Goal: Book appointment/travel/reservation

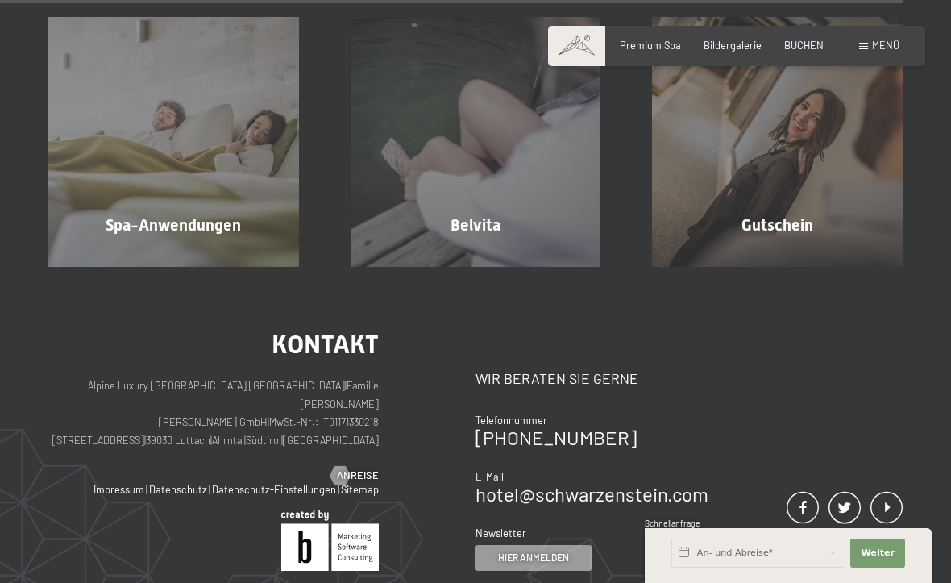
scroll to position [7503, 0]
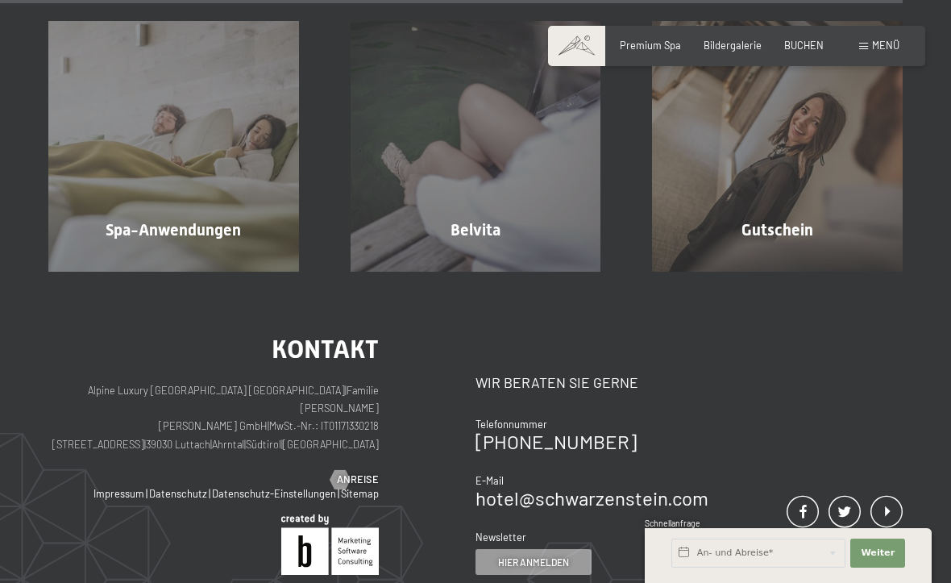
click at [805, 50] on div "BUCHEN" at bounding box center [804, 46] width 40 height 15
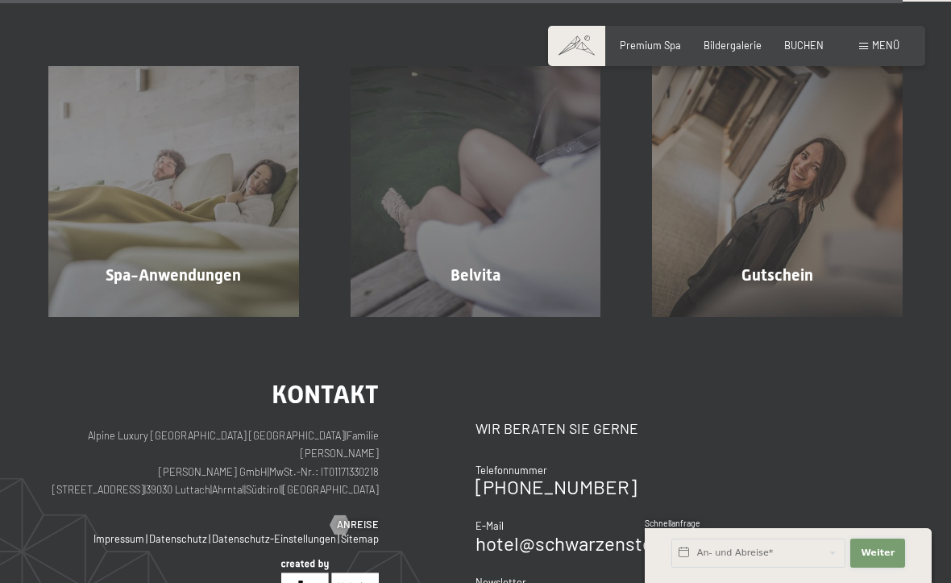
click at [892, 555] on span "Weiter" at bounding box center [878, 553] width 34 height 13
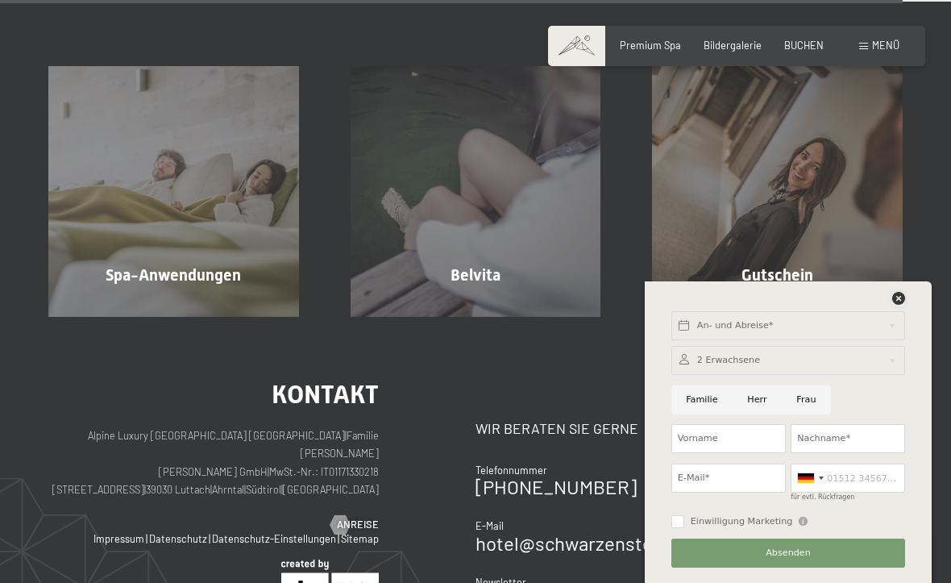
click at [901, 302] on icon at bounding box center [898, 298] width 13 height 13
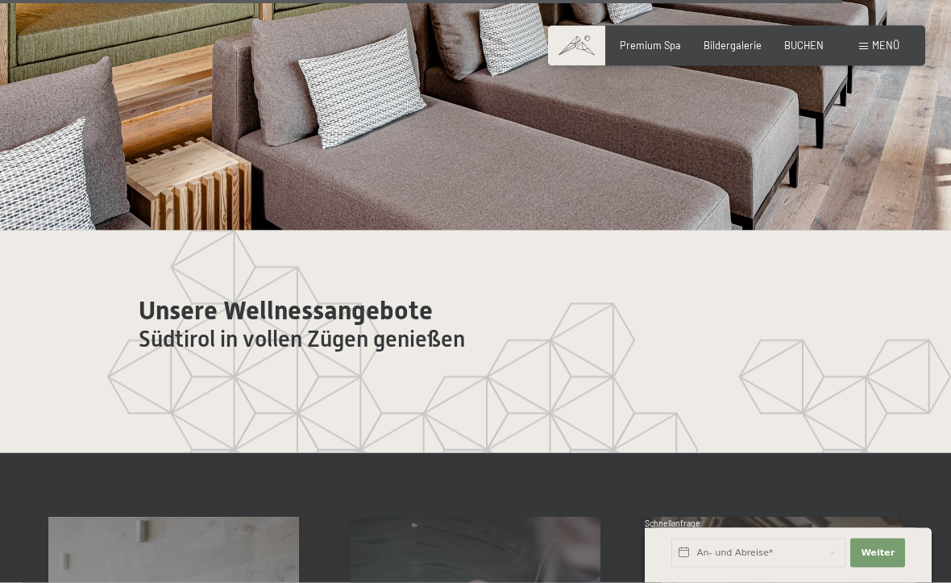
scroll to position [7002, 0]
click at [892, 51] on span "Menü" at bounding box center [885, 45] width 27 height 13
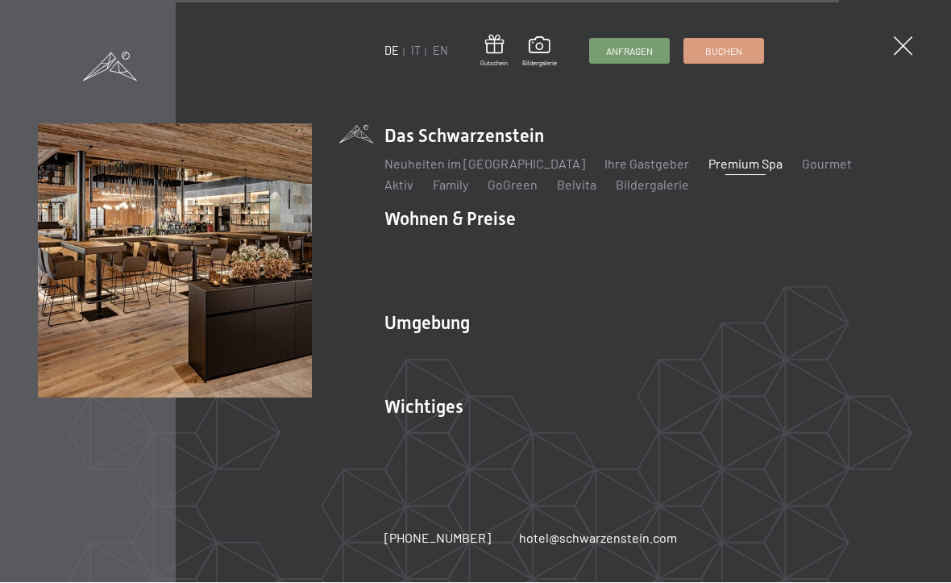
scroll to position [6933, 0]
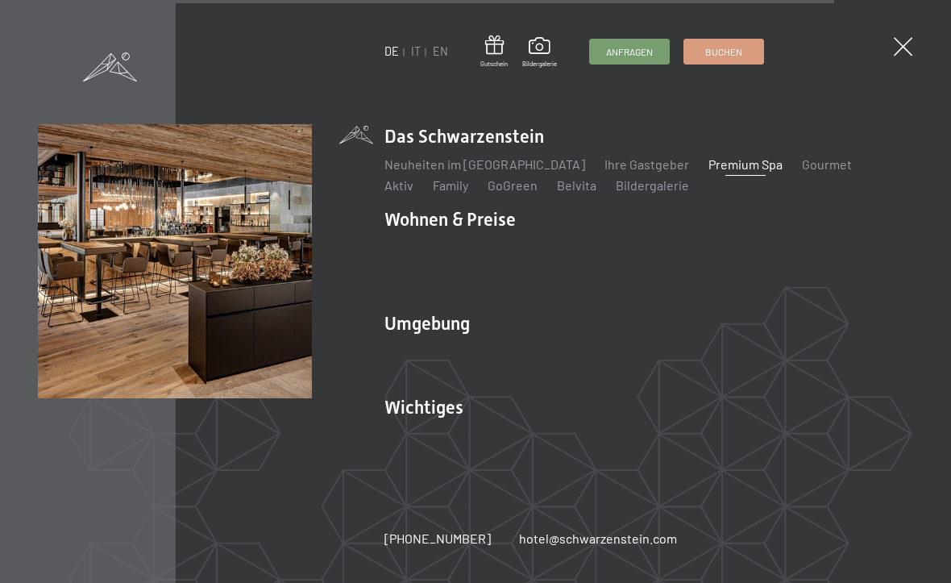
click at [906, 48] on span at bounding box center [903, 46] width 19 height 19
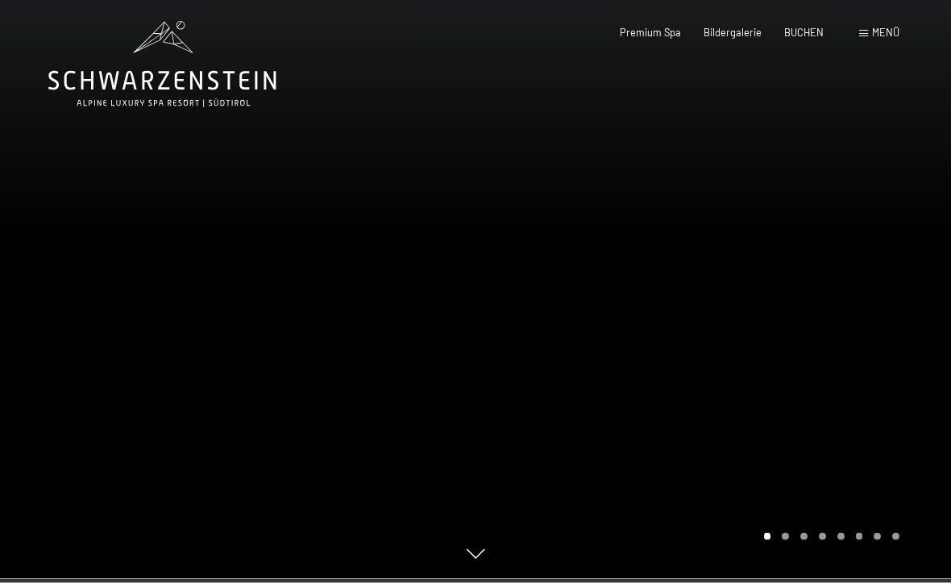
scroll to position [0, 0]
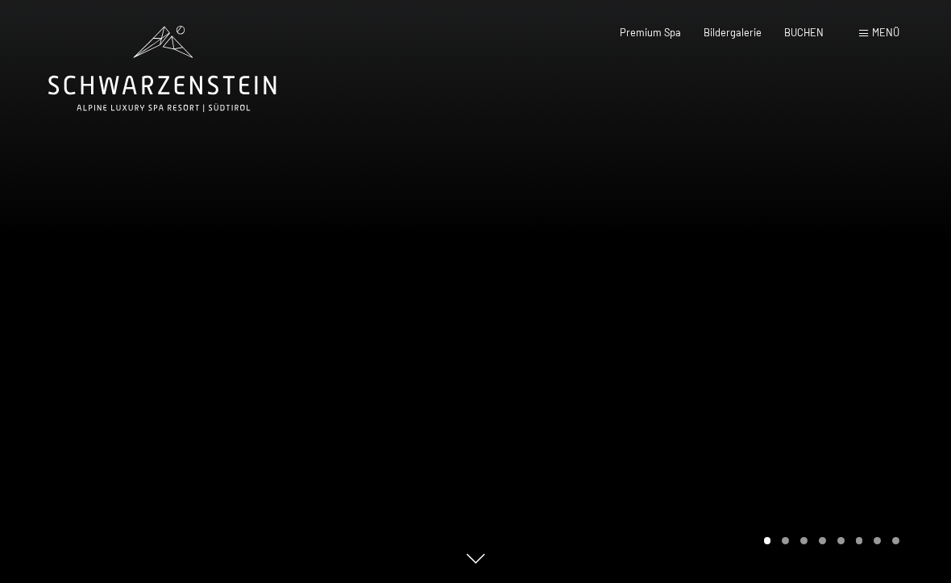
click at [872, 407] on div at bounding box center [714, 291] width 476 height 583
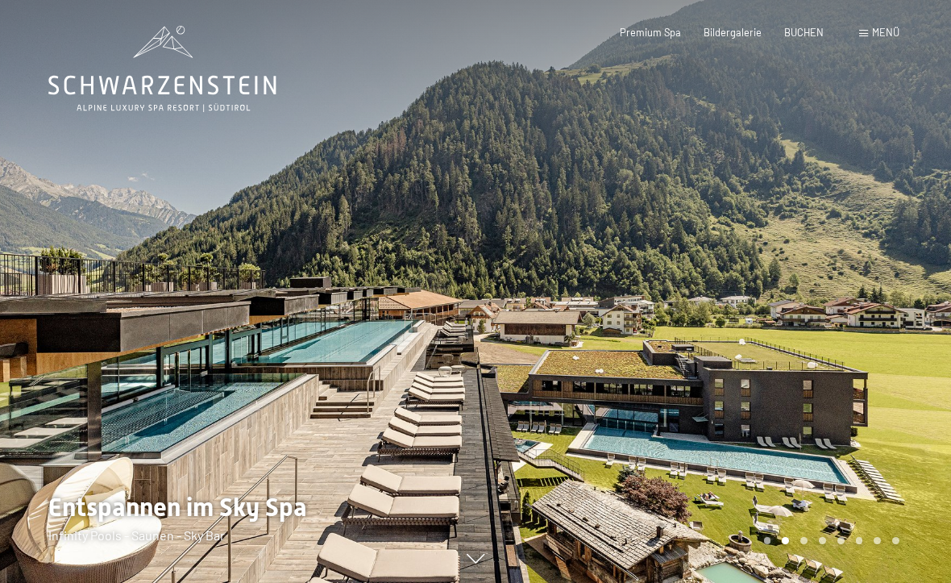
click at [923, 384] on div at bounding box center [714, 291] width 476 height 583
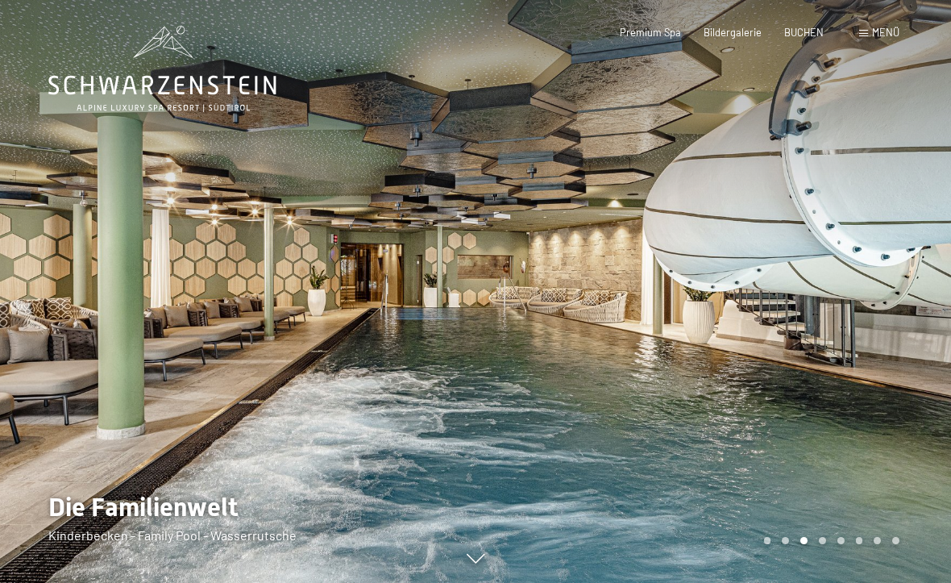
click at [900, 378] on div at bounding box center [714, 291] width 476 height 583
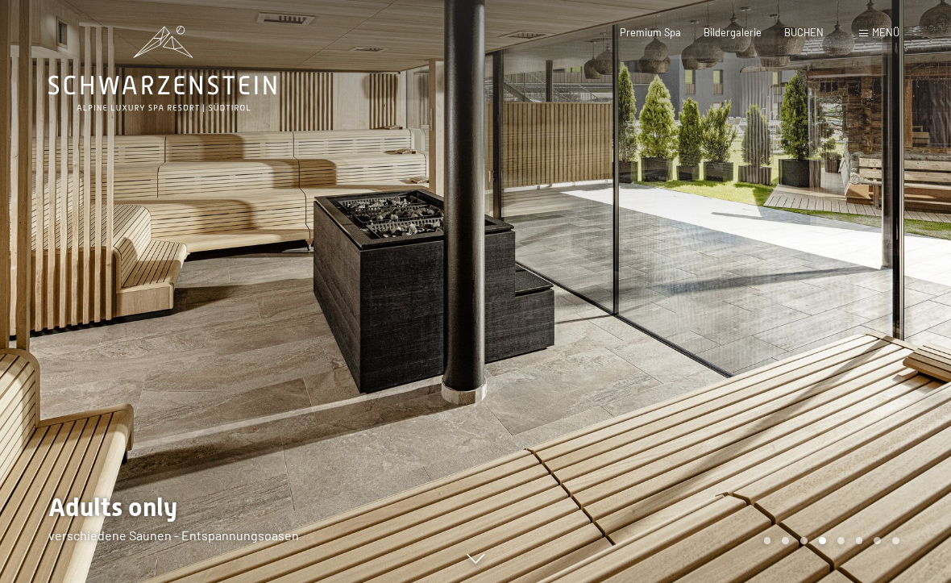
click at [873, 418] on div at bounding box center [714, 291] width 476 height 583
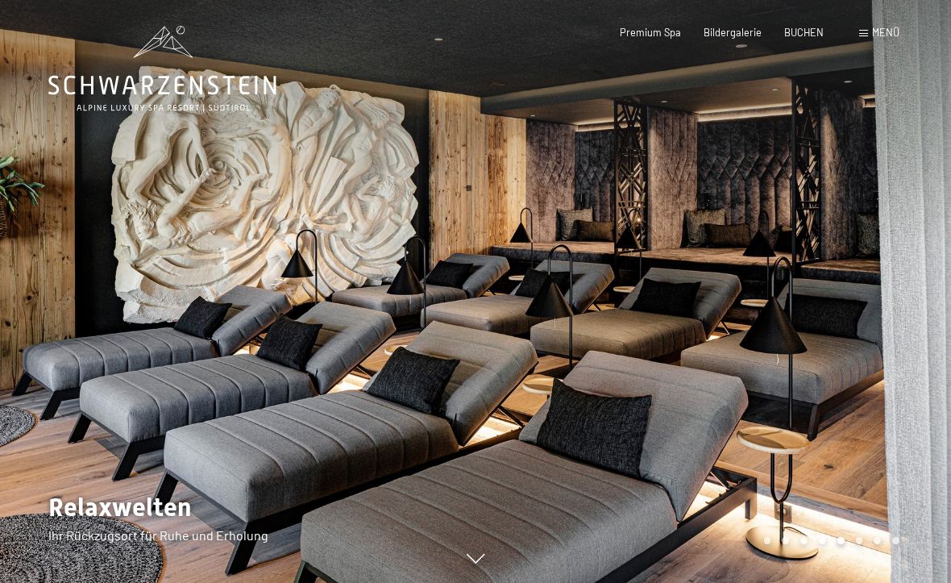
click at [883, 401] on div at bounding box center [714, 291] width 476 height 583
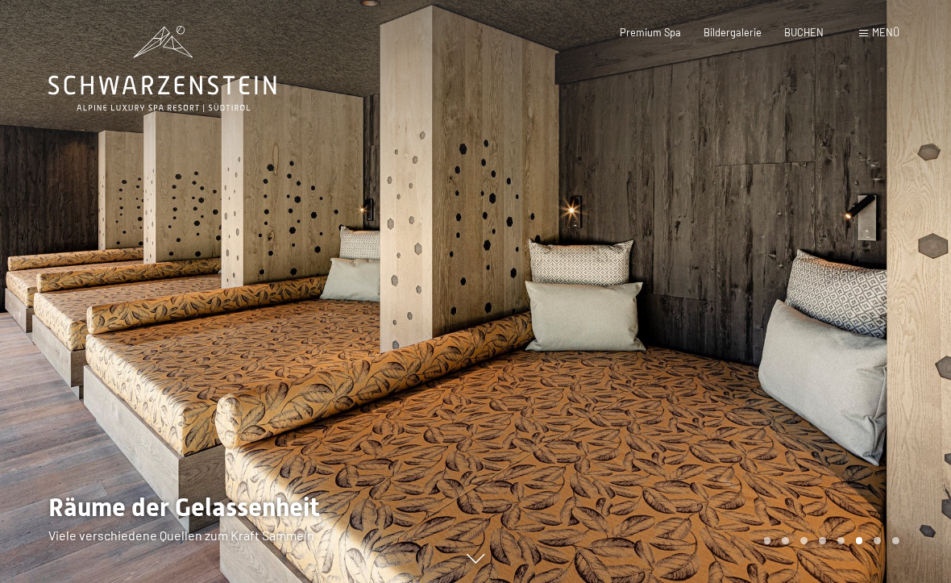
click at [880, 408] on div at bounding box center [714, 291] width 476 height 583
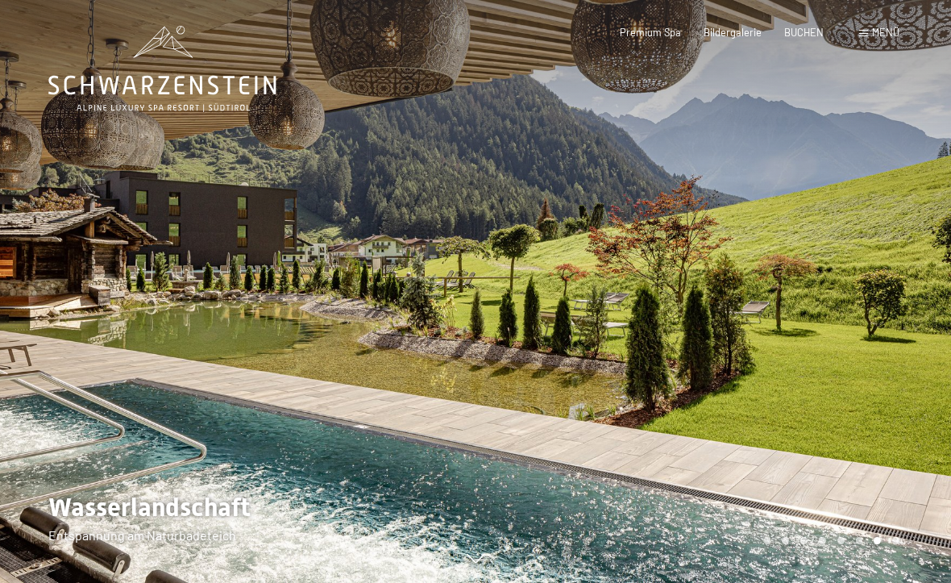
click at [876, 404] on div at bounding box center [714, 291] width 476 height 583
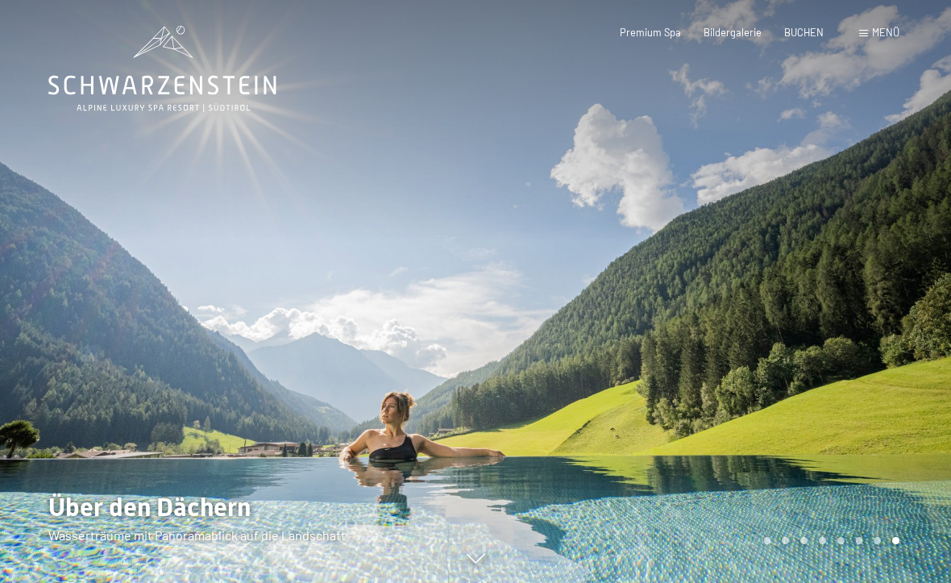
click at [884, 404] on div at bounding box center [714, 291] width 476 height 583
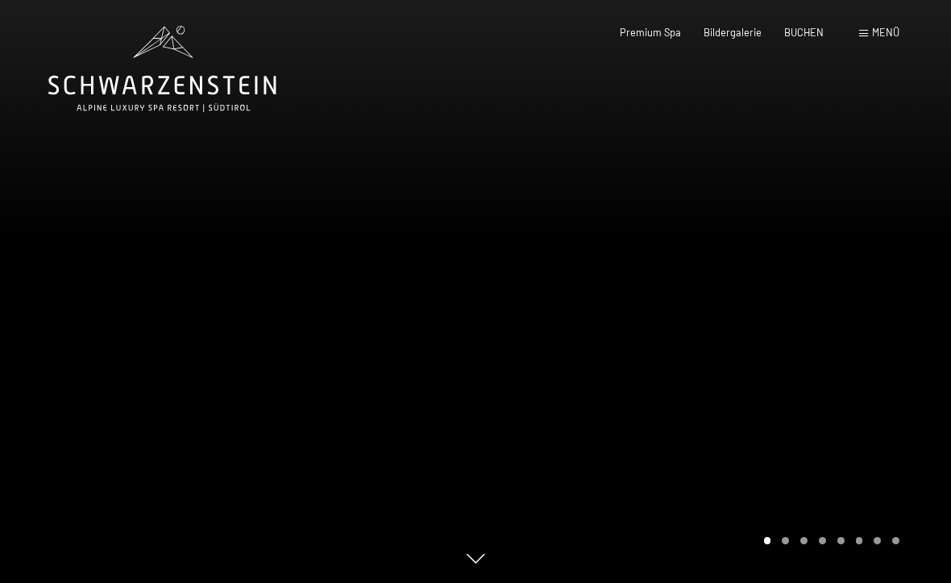
click at [863, 418] on div at bounding box center [714, 291] width 476 height 583
click at [730, 32] on span "Bildergalerie" at bounding box center [733, 32] width 58 height 13
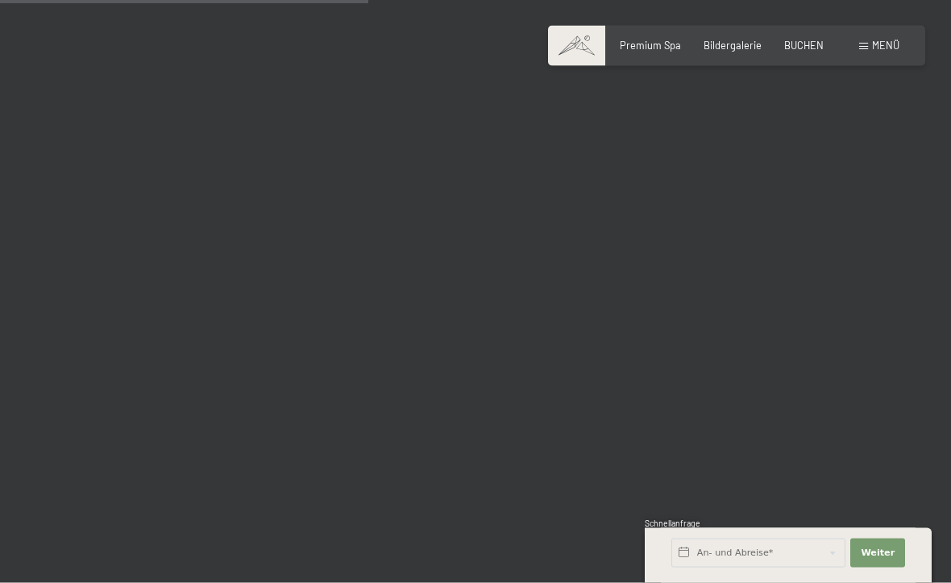
scroll to position [5179, 0]
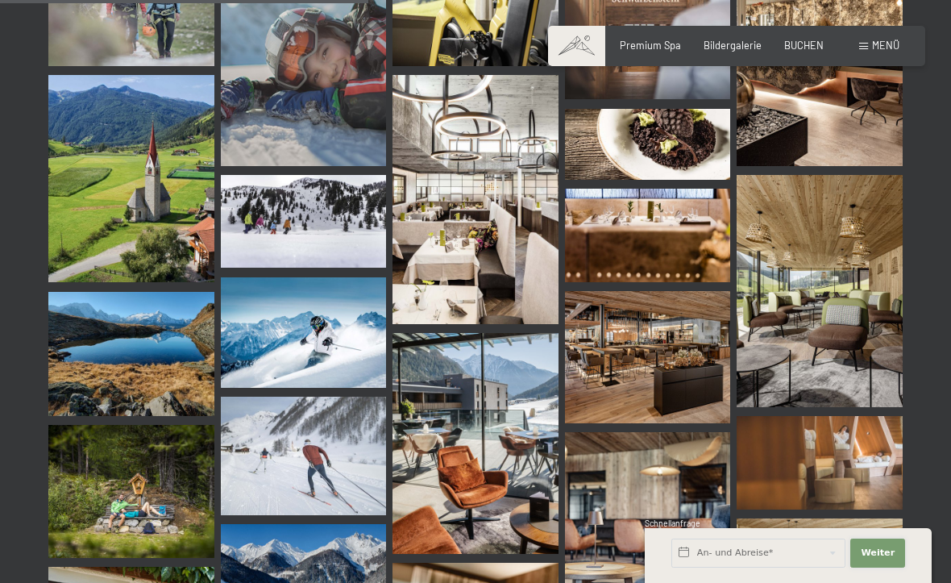
click at [897, 568] on button "Weiter Adressfelder ausblenden" at bounding box center [878, 553] width 55 height 29
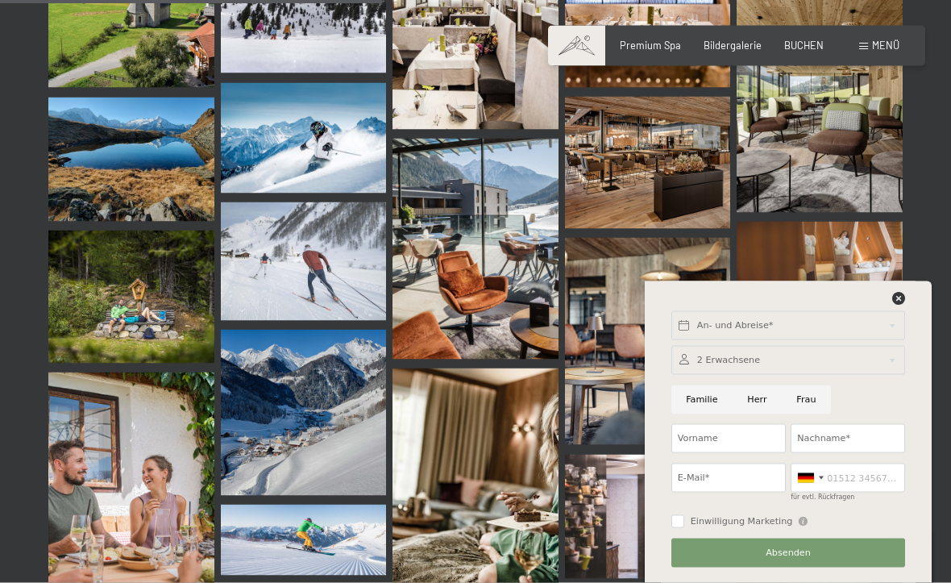
scroll to position [5376, 0]
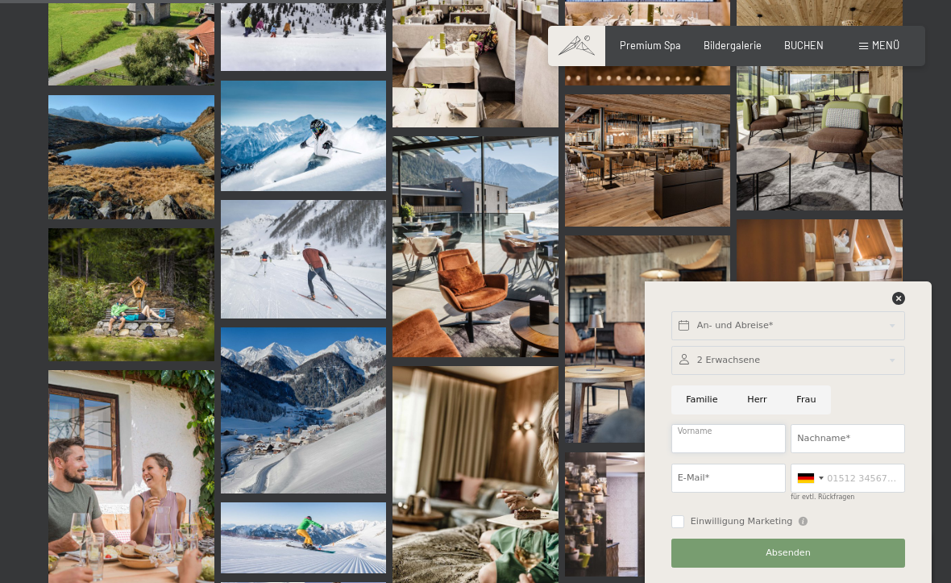
click at [762, 453] on input "Vorname" at bounding box center [729, 438] width 114 height 29
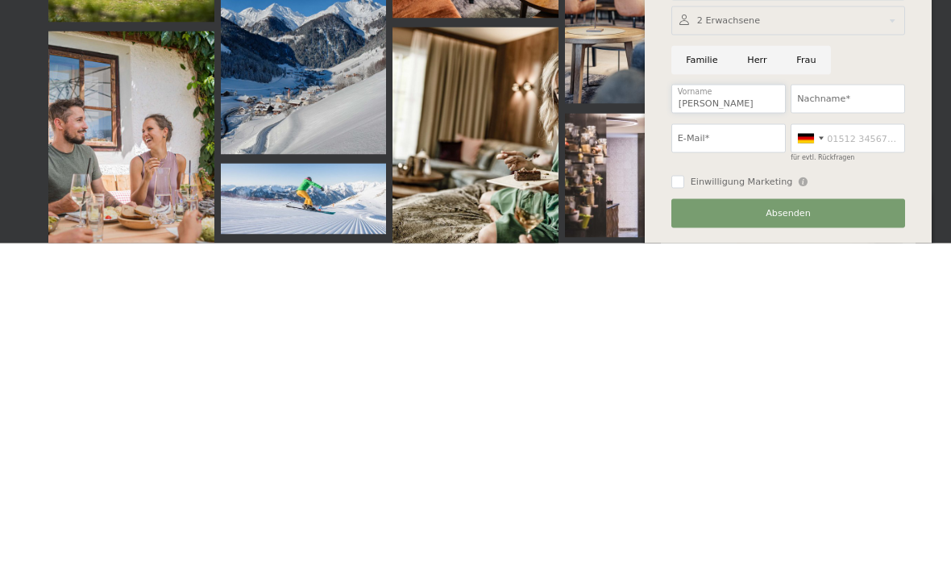
type input "Germano"
click at [875, 424] on input "Nachname*" at bounding box center [848, 438] width 114 height 29
type input "Monterosso"
click at [733, 464] on input "E-Mail*" at bounding box center [729, 478] width 114 height 29
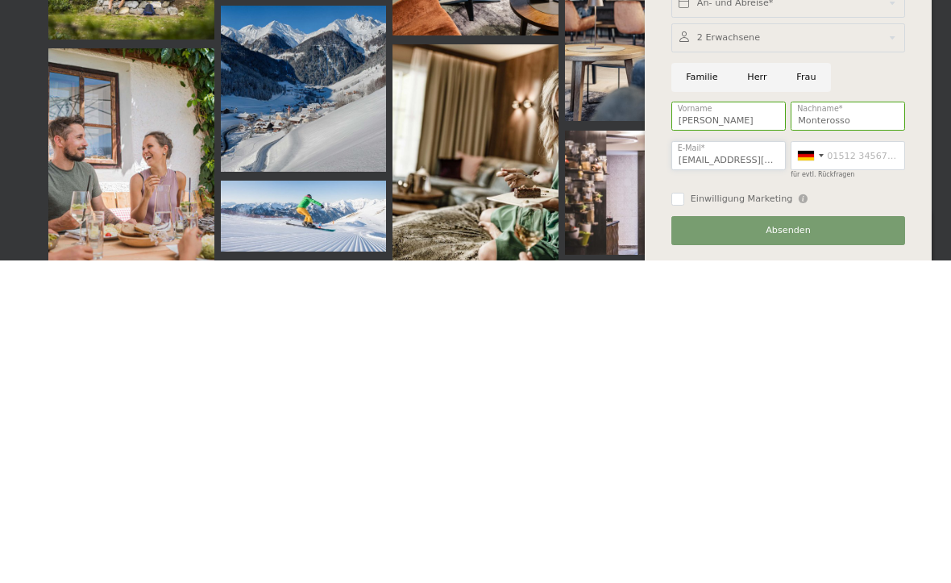
type input "Agl.monterosso@bluewin.ch"
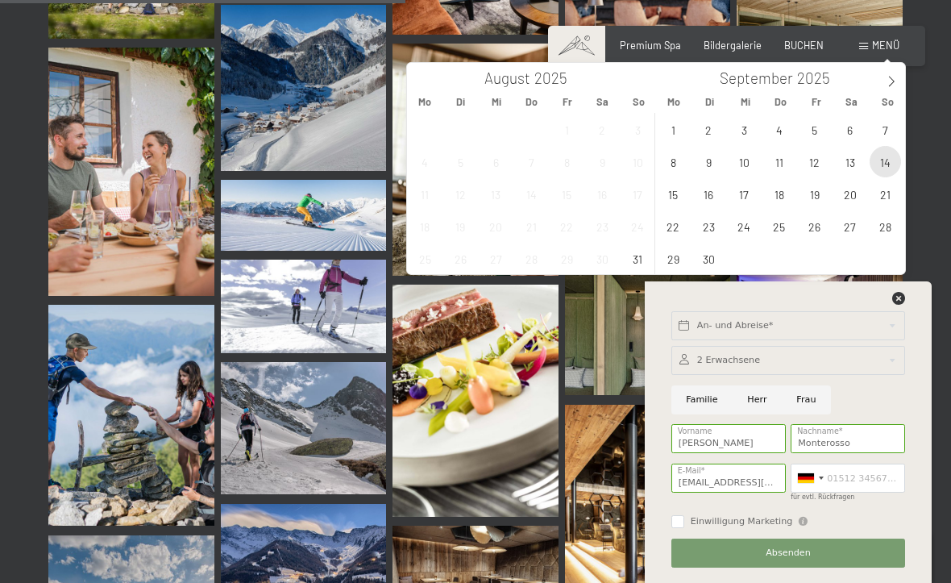
click at [886, 164] on span "14" at bounding box center [885, 161] width 31 height 31
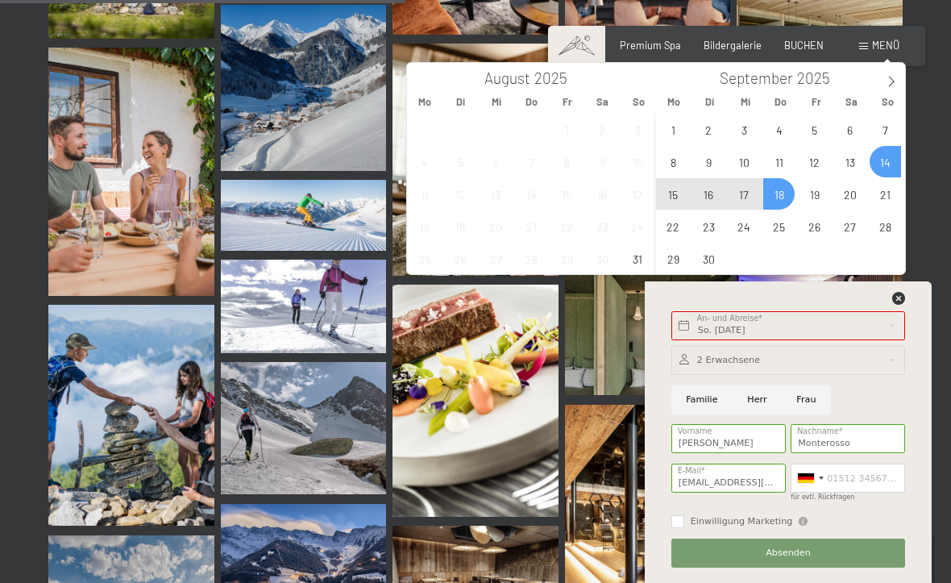
click at [773, 180] on span "18" at bounding box center [778, 193] width 31 height 31
type input "So. 14.09.2025 - Do. 18.09.2025"
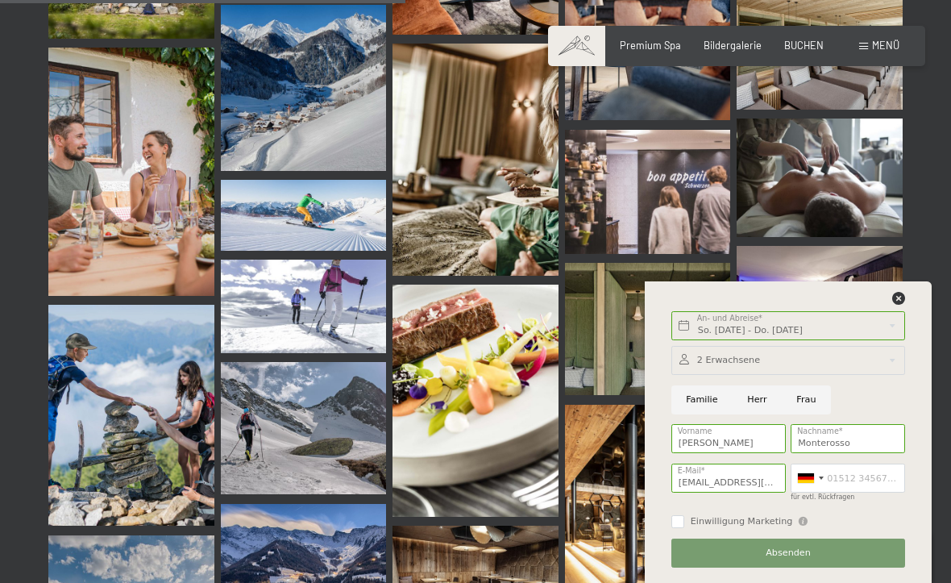
click at [847, 568] on button "Absenden" at bounding box center [789, 553] width 234 height 29
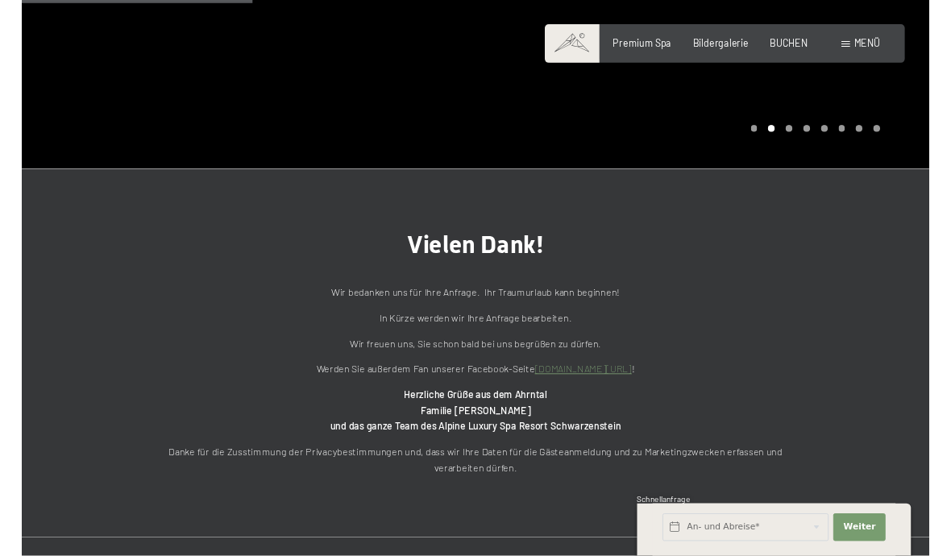
scroll to position [356, 0]
